Goal: Information Seeking & Learning: Learn about a topic

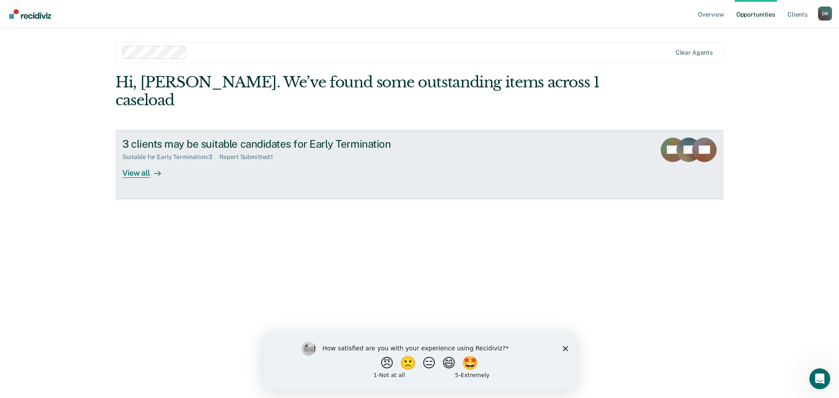
click at [143, 161] on div "View all" at bounding box center [146, 169] width 49 height 17
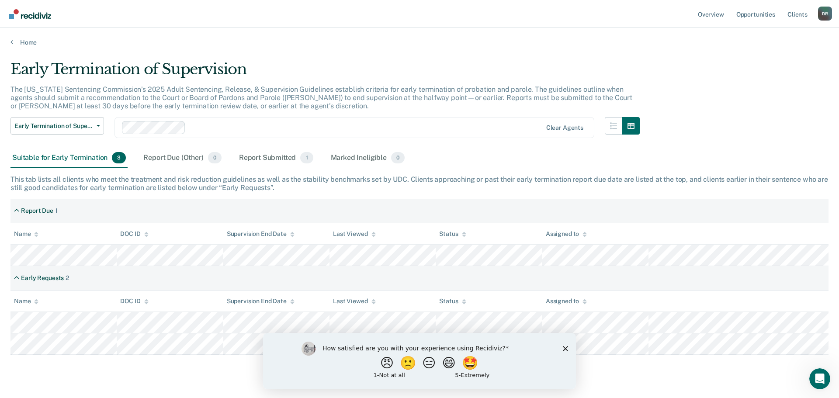
click at [486, 46] on main "Early Termination of Supervision The [US_STATE] Sentencing Commission’s 2025 Ad…" at bounding box center [419, 220] width 839 height 349
click at [565, 348] on polygon "Close survey" at bounding box center [565, 348] width 5 height 5
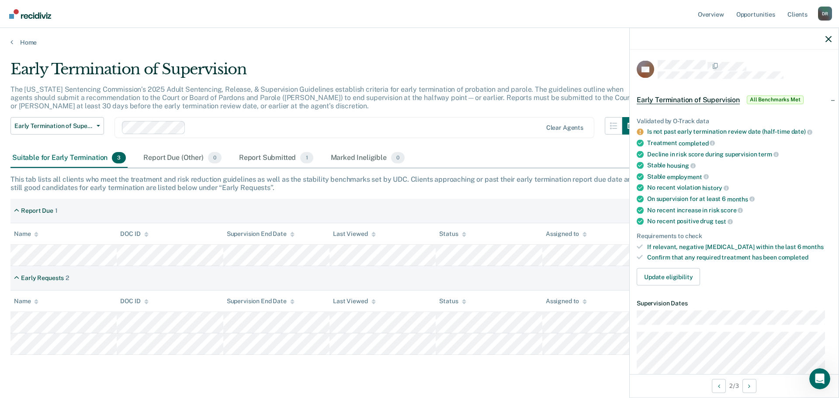
click at [833, 37] on div at bounding box center [734, 39] width 209 height 22
click at [826, 37] on icon "button" at bounding box center [828, 39] width 6 height 6
